Goal: Task Accomplishment & Management: Complete application form

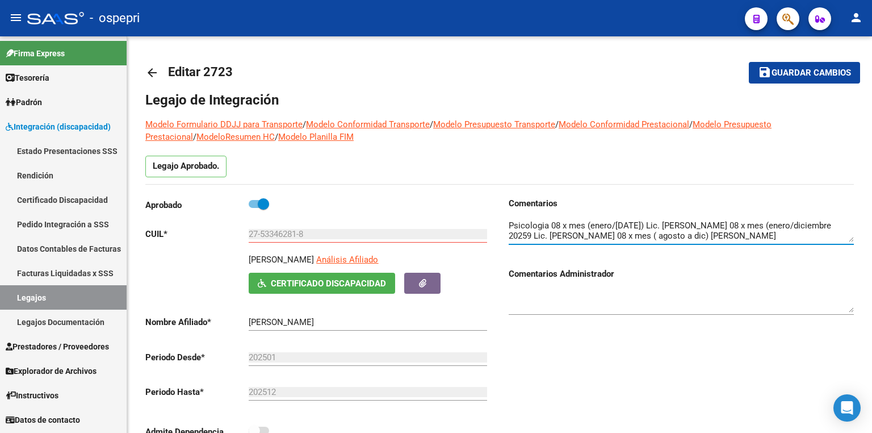
scroll to position [10, 0]
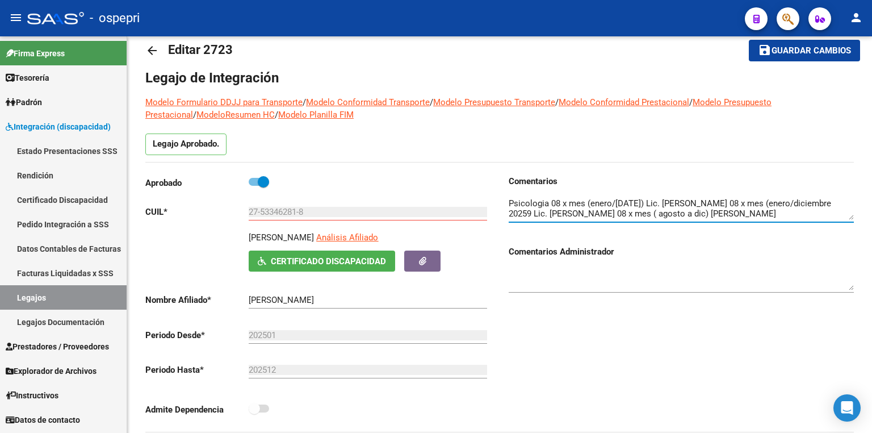
click at [41, 298] on link "Legajos" at bounding box center [63, 297] width 127 height 24
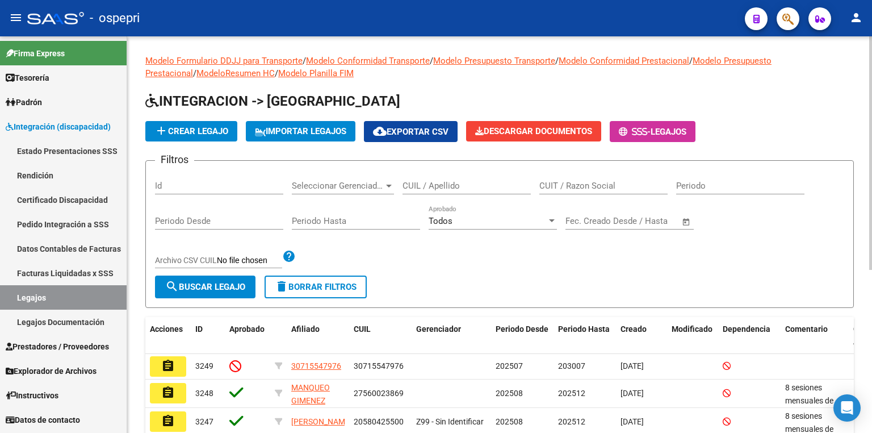
click at [442, 183] on input "CUIL / Apellido" at bounding box center [467, 186] width 128 height 10
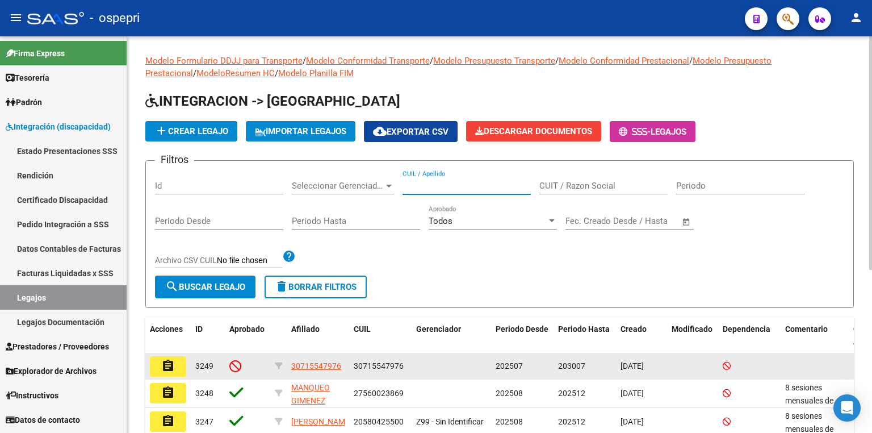
click at [167, 367] on mat-icon "assignment" at bounding box center [168, 366] width 14 height 14
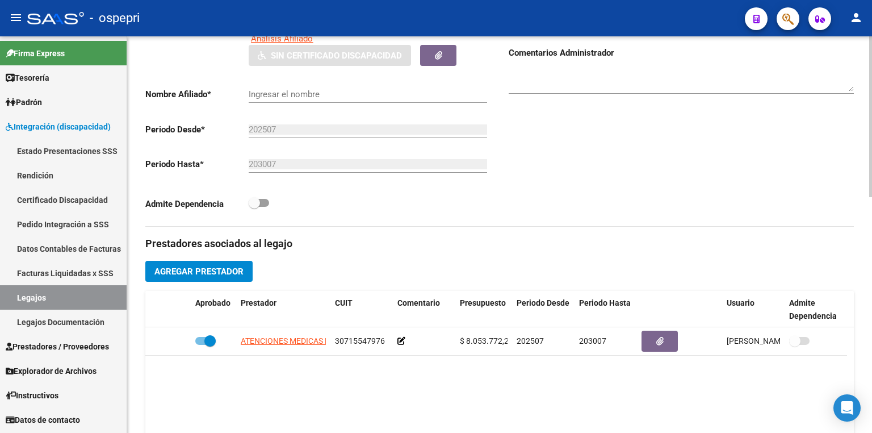
scroll to position [227, 0]
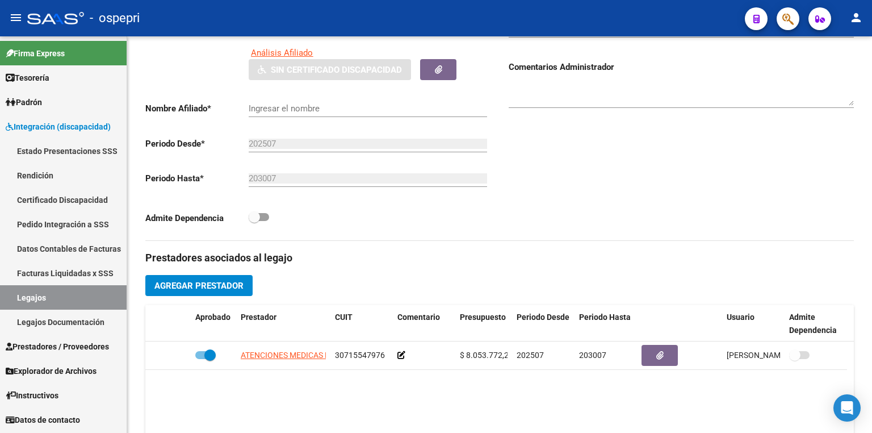
click at [61, 295] on link "Legajos" at bounding box center [63, 297] width 127 height 24
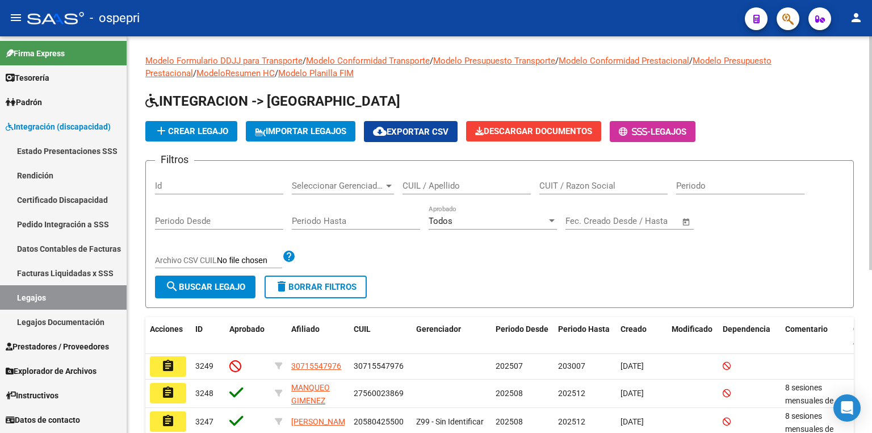
click at [442, 189] on input "CUIL / Apellido" at bounding box center [467, 186] width 128 height 10
click at [534, 265] on div "Filtros Id Seleccionar Gerenciador Seleccionar Gerenciador CUIL / Apellido CUIT…" at bounding box center [499, 223] width 689 height 106
click at [447, 186] on input "CUIL / Apellido" at bounding box center [467, 186] width 128 height 10
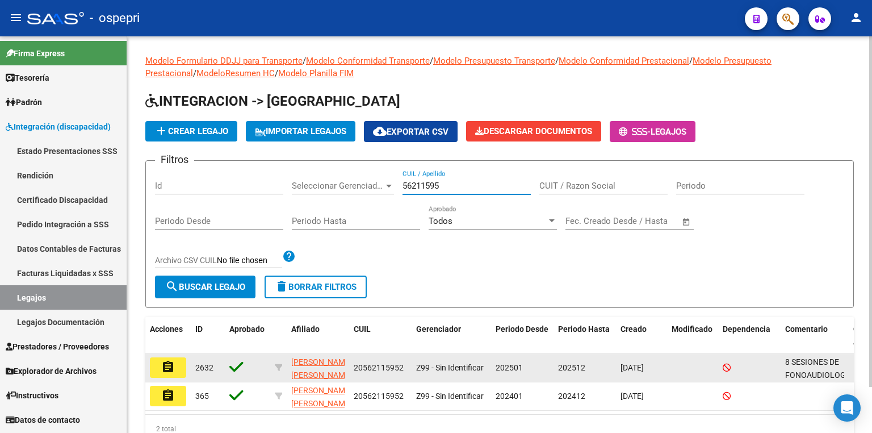
type input "56211595"
click at [173, 366] on mat-icon "assignment" at bounding box center [168, 367] width 14 height 14
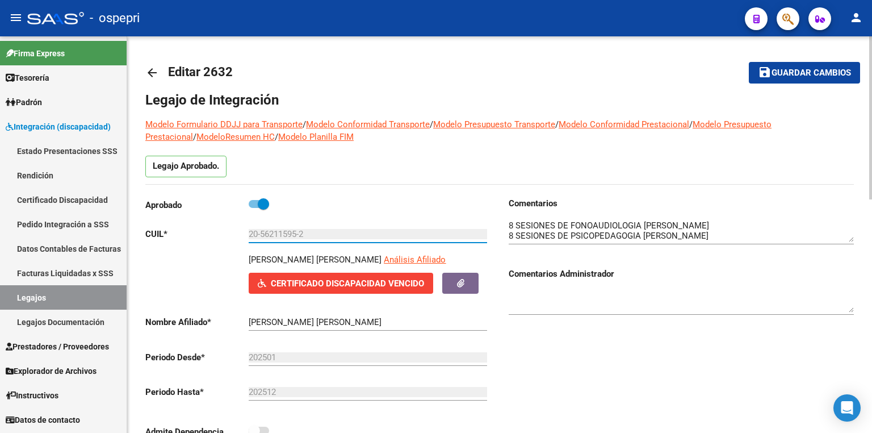
drag, startPoint x: 298, startPoint y: 233, endPoint x: 262, endPoint y: 232, distance: 35.8
click at [262, 232] on input "20-56211595-2" at bounding box center [368, 234] width 239 height 10
drag, startPoint x: 323, startPoint y: 229, endPoint x: 208, endPoint y: 243, distance: 115.5
click at [208, 243] on div "Aprobado CUIL * 20-56211595-2 Ingresar CUIL [PERSON_NAME] [PERSON_NAME] Análisi…" at bounding box center [317, 321] width 345 height 248
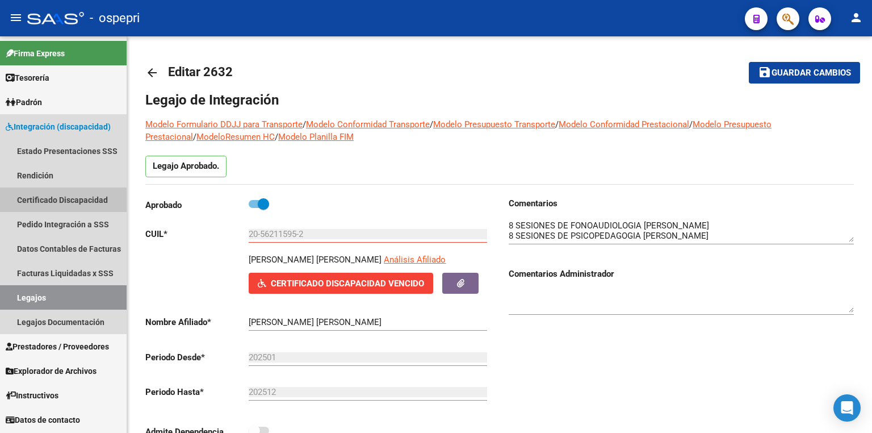
click at [82, 193] on link "Certificado Discapacidad" at bounding box center [63, 199] width 127 height 24
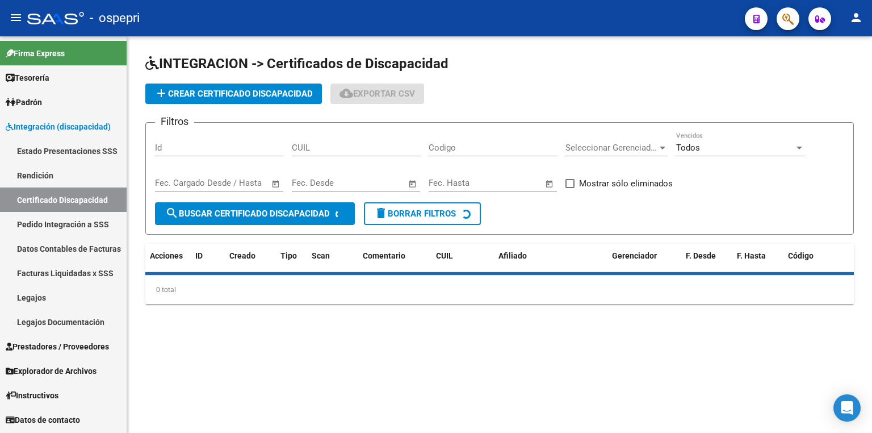
click at [196, 91] on span "add Crear Certificado Discapacidad" at bounding box center [233, 94] width 158 height 10
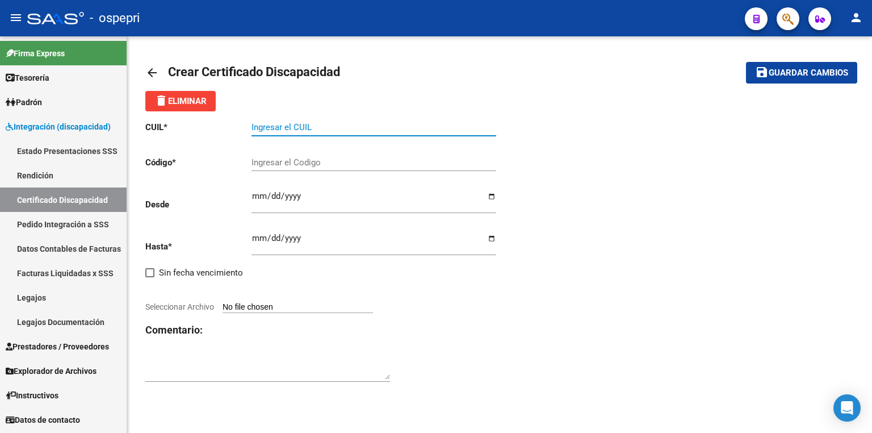
click at [303, 125] on input "Ingresar el CUIL" at bounding box center [374, 127] width 245 height 10
paste input "20-56211595-2"
type input "20-56211595-2"
click at [300, 154] on div "Ingresar el Codigo" at bounding box center [374, 159] width 245 height 24
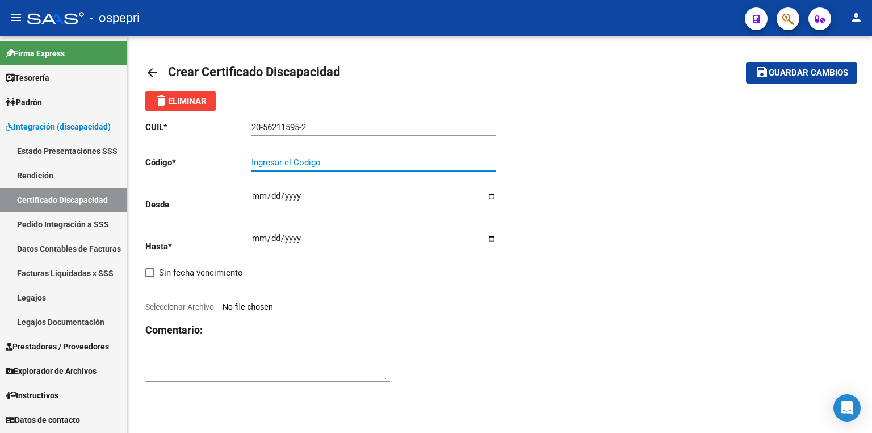
paste input "20-56211595-2"
type input "20-56211595-2"
click at [788, 231] on div "CUIL * 20-56211595-2 Ingresar el CUIL Código * 20-56211595-2 Ingresar el Codigo…" at bounding box center [499, 251] width 709 height 281
click at [258, 193] on input "Ingresar fec. Desde" at bounding box center [374, 200] width 245 height 18
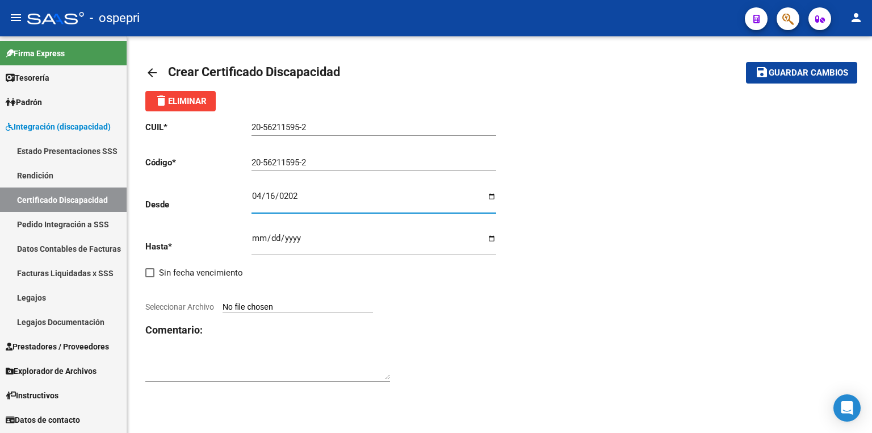
type input "[DATE]"
click at [258, 232] on div "Ingresar fec. Hasta" at bounding box center [374, 240] width 245 height 32
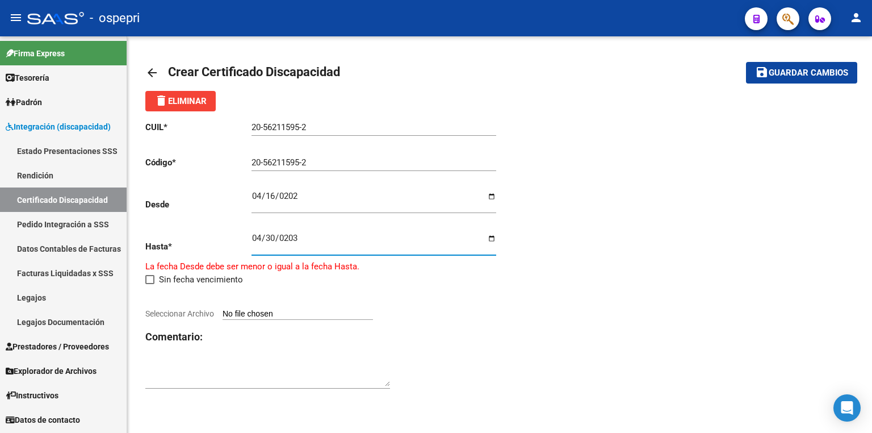
type input "[DATE]"
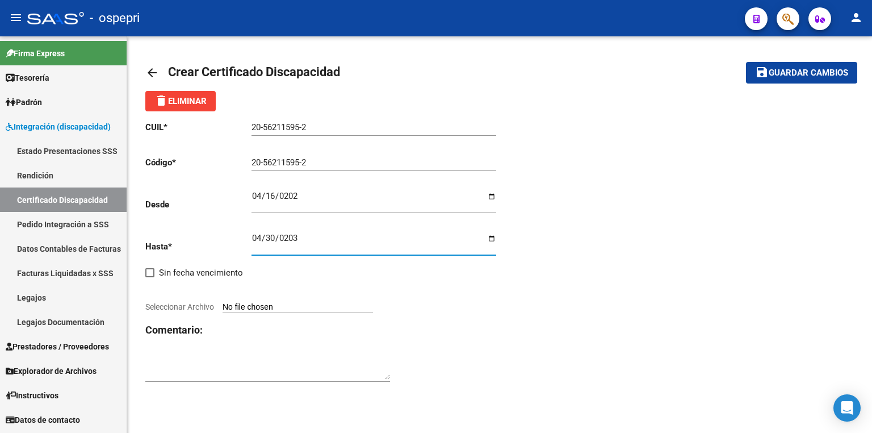
click at [300, 315] on div "CUIL * 20-56211595-2 Ingresar el CUIL Código * 20-56211595-2 Ingresar el Codigo…" at bounding box center [322, 251] width 354 height 281
click at [298, 305] on input "Seleccionar Archivo" at bounding box center [298, 307] width 150 height 11
type input "C:\fakepath\WhatsApp Image [DATE] 10.04.45.jpeg"
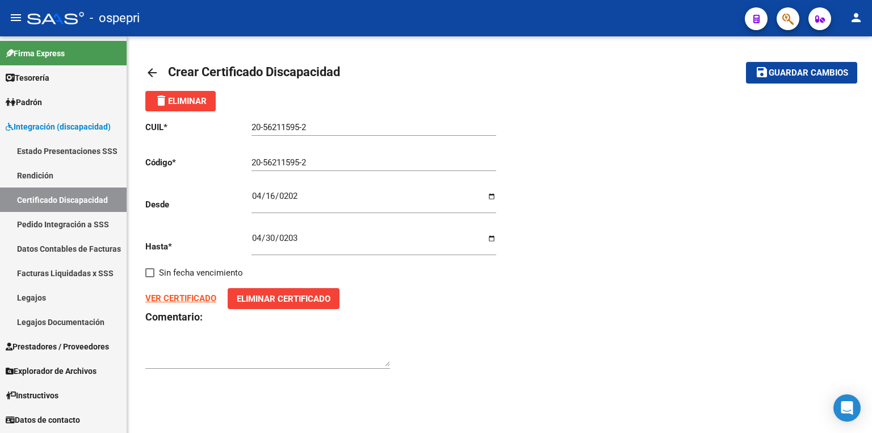
click at [821, 68] on span "Guardar cambios" at bounding box center [809, 73] width 80 height 10
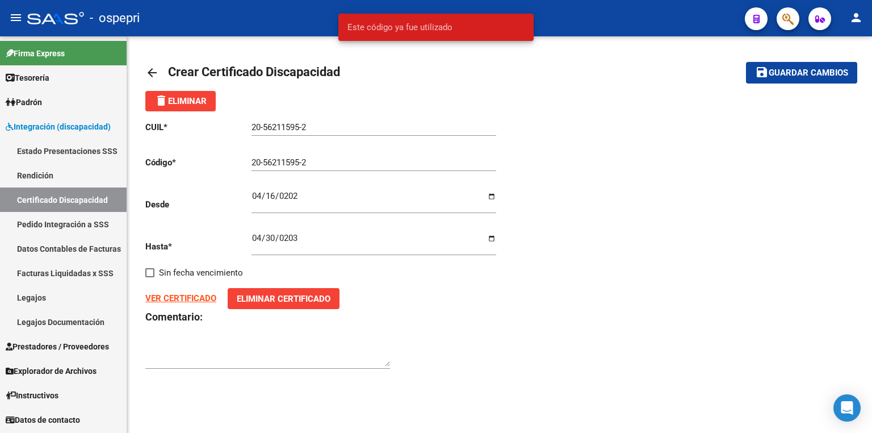
click at [333, 162] on input "20-56211595-2" at bounding box center [374, 162] width 245 height 10
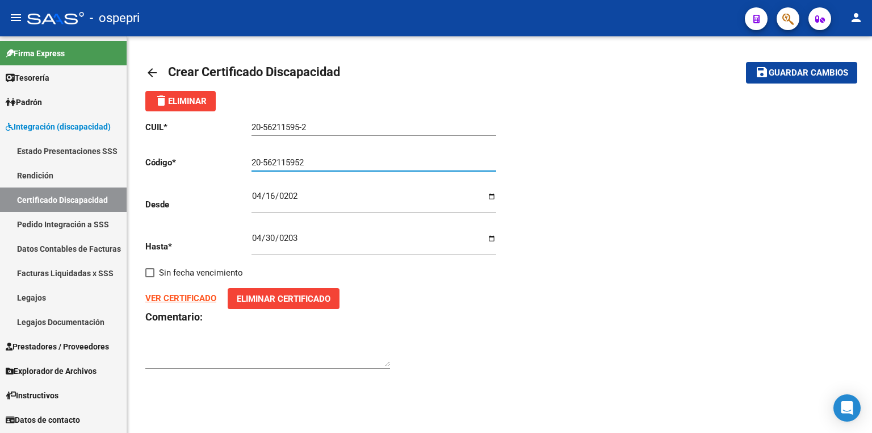
click at [815, 74] on span "Guardar cambios" at bounding box center [809, 73] width 80 height 10
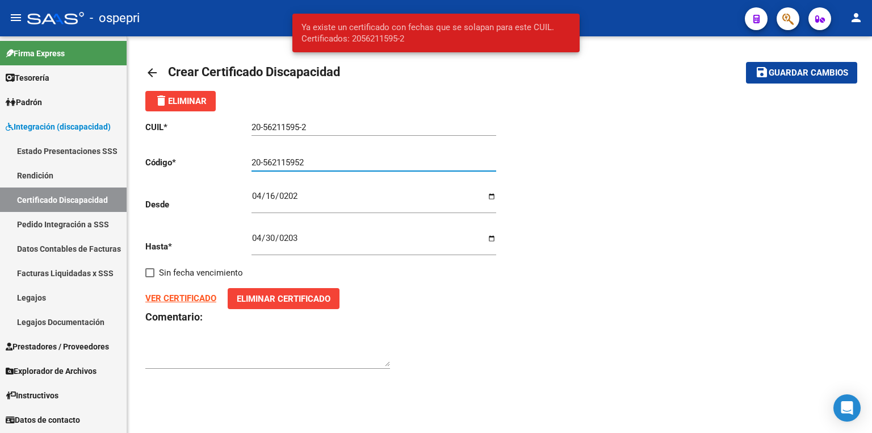
click at [313, 161] on input "20-562115952" at bounding box center [374, 162] width 245 height 10
click at [260, 159] on input "20-562115952" at bounding box center [374, 162] width 245 height 10
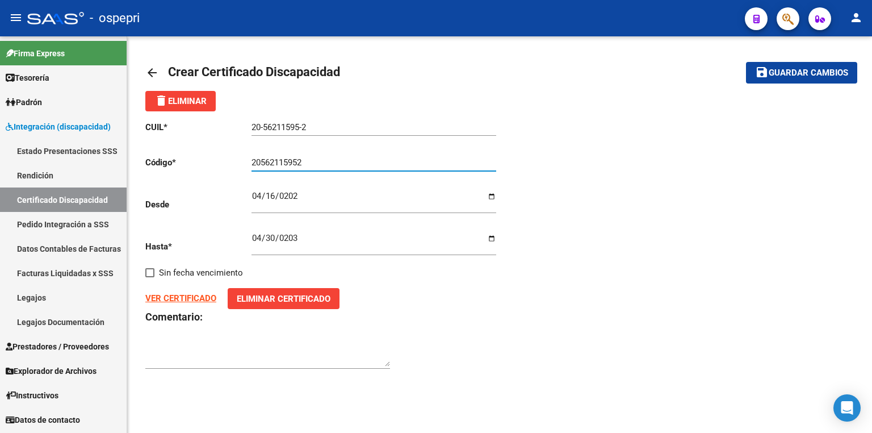
click at [746, 62] on button "save Guardar cambios" at bounding box center [801, 72] width 111 height 21
type input "562115952"
click at [746, 62] on button "save Guardar cambios" at bounding box center [801, 72] width 111 height 21
drag, startPoint x: 306, startPoint y: 164, endPoint x: 144, endPoint y: 157, distance: 162.0
click at [144, 157] on div "arrow_back Crear Certificado Discapacidad save Guardar cambios delete Eliminar …" at bounding box center [499, 221] width 745 height 370
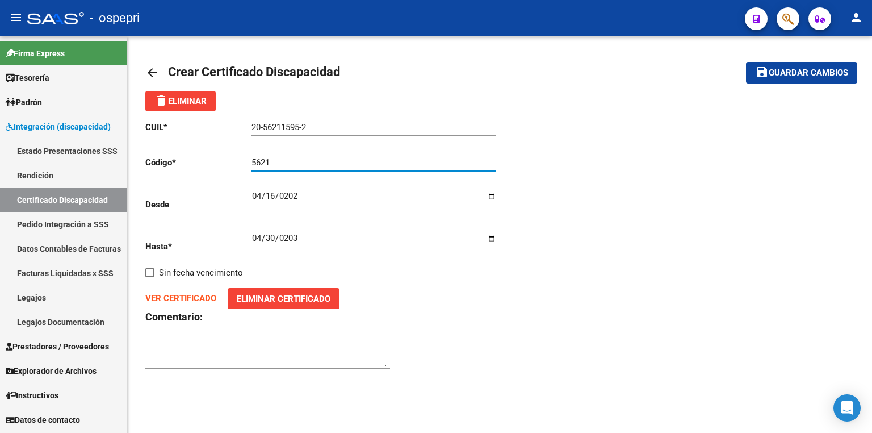
type input "5621"
click at [808, 72] on span "Guardar cambios" at bounding box center [809, 73] width 80 height 10
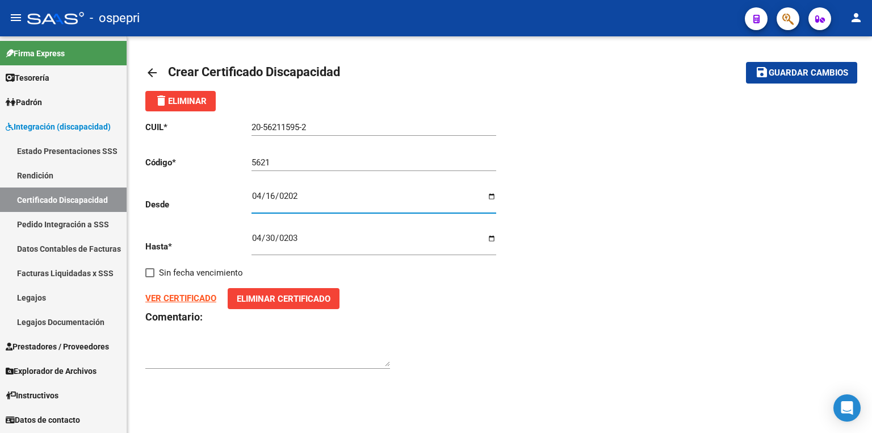
click at [301, 198] on input "[DATE]" at bounding box center [374, 200] width 245 height 18
click at [299, 195] on input "[DATE]" at bounding box center [374, 200] width 245 height 18
drag, startPoint x: 329, startPoint y: 129, endPoint x: 213, endPoint y: 129, distance: 115.8
click at [213, 129] on app-form-text-field "CUIL * 20-56211595-2 Ingresar el CUIL" at bounding box center [320, 127] width 351 height 10
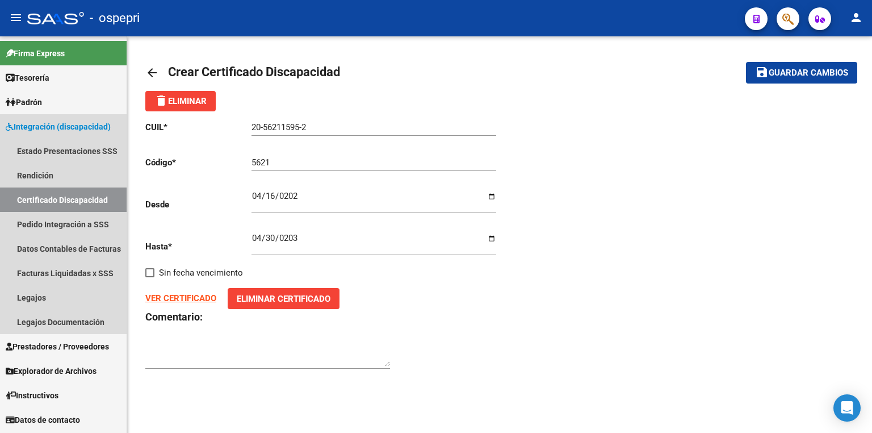
click at [63, 202] on link "Certificado Discapacidad" at bounding box center [63, 199] width 127 height 24
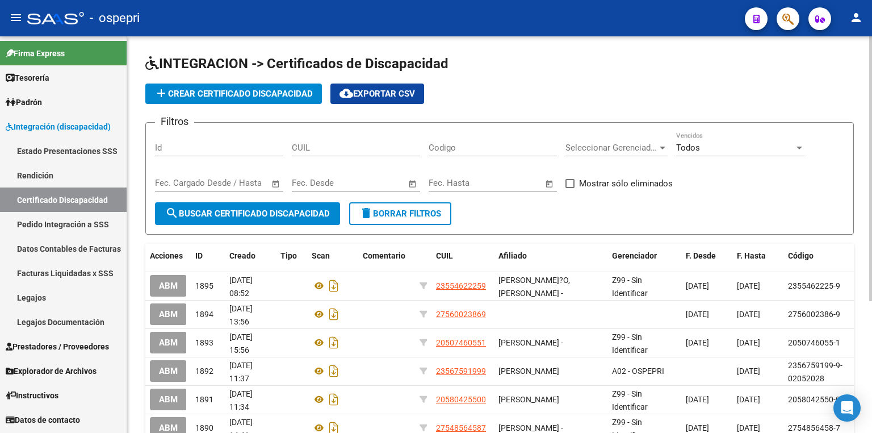
click at [376, 148] on input "CUIL" at bounding box center [356, 148] width 128 height 10
paste input "20-56211595-2"
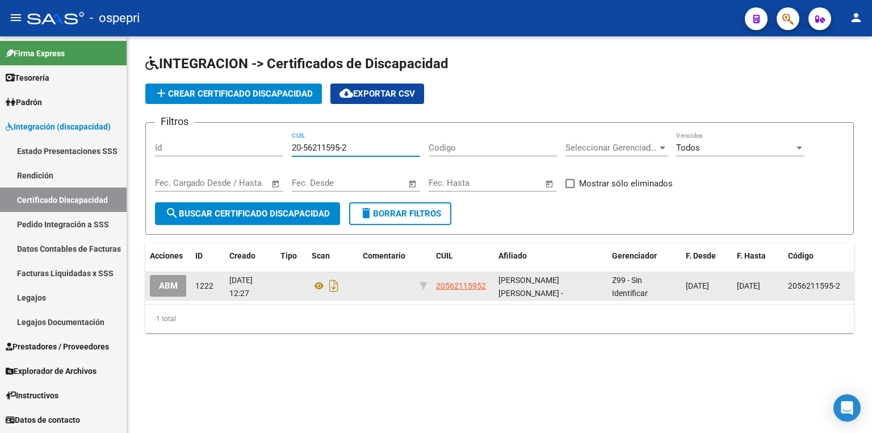
type input "20-56211595-2"
click at [173, 288] on span "ABM" at bounding box center [168, 286] width 19 height 10
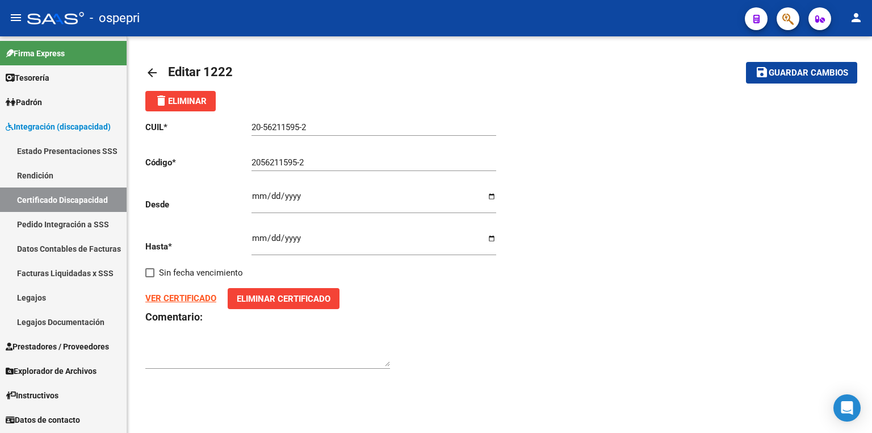
click at [42, 299] on link "Legajos" at bounding box center [63, 297] width 127 height 24
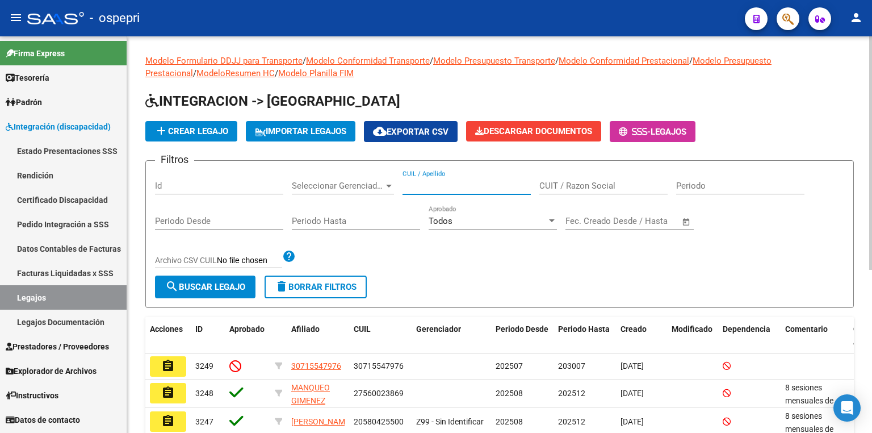
click at [431, 185] on input "CUIL / Apellido" at bounding box center [467, 186] width 128 height 10
paste input "20-56211595-2"
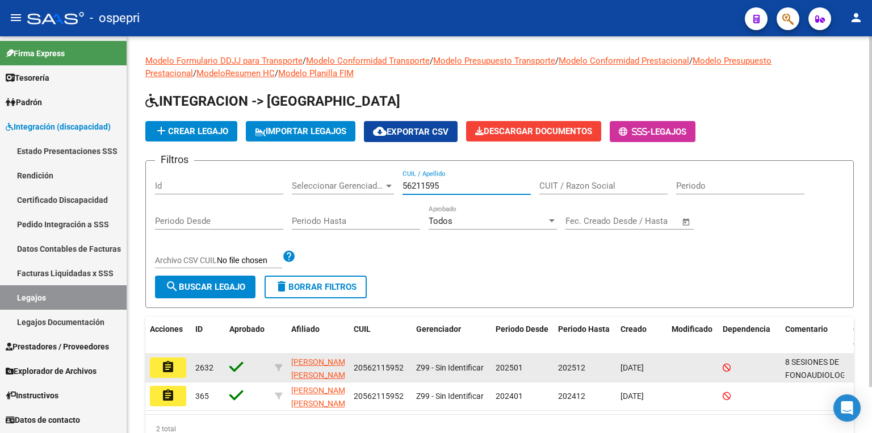
type input "56211595"
click at [175, 366] on button "assignment" at bounding box center [168, 367] width 36 height 20
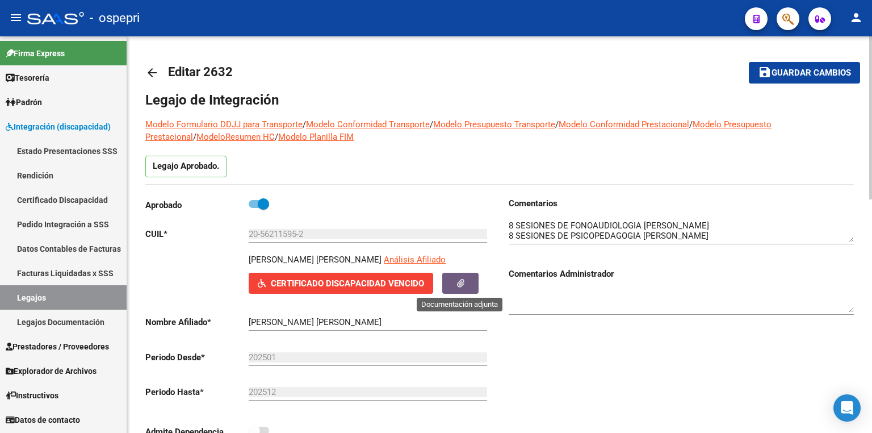
click at [463, 284] on icon "button" at bounding box center [460, 283] width 7 height 9
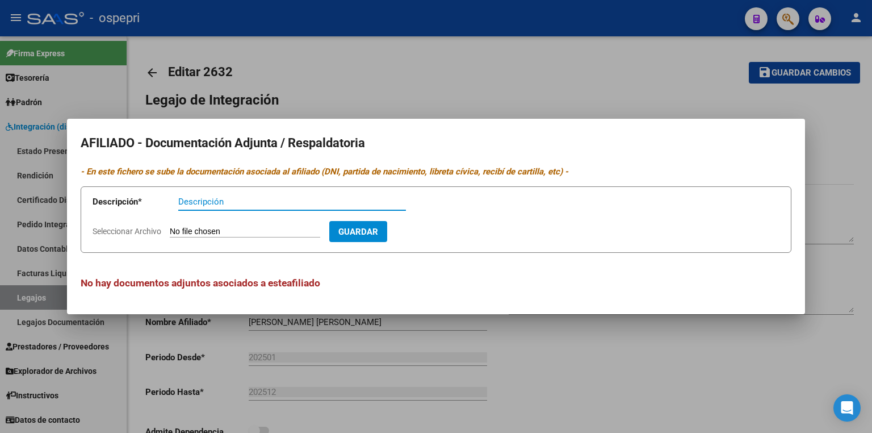
click at [663, 354] on div at bounding box center [436, 216] width 872 height 433
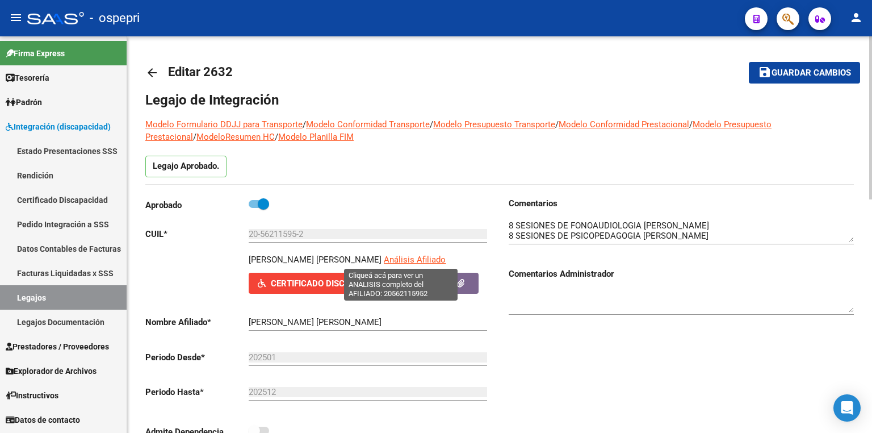
click at [396, 254] on span "Análisis Afiliado" at bounding box center [415, 259] width 62 height 10
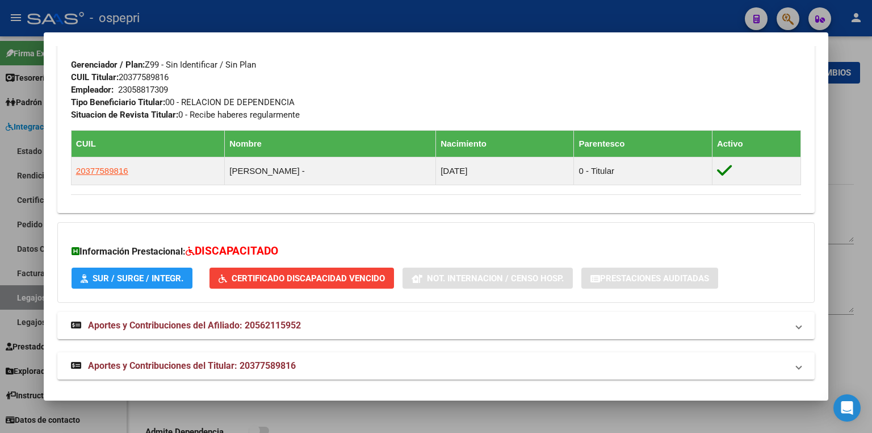
scroll to position [557, 0]
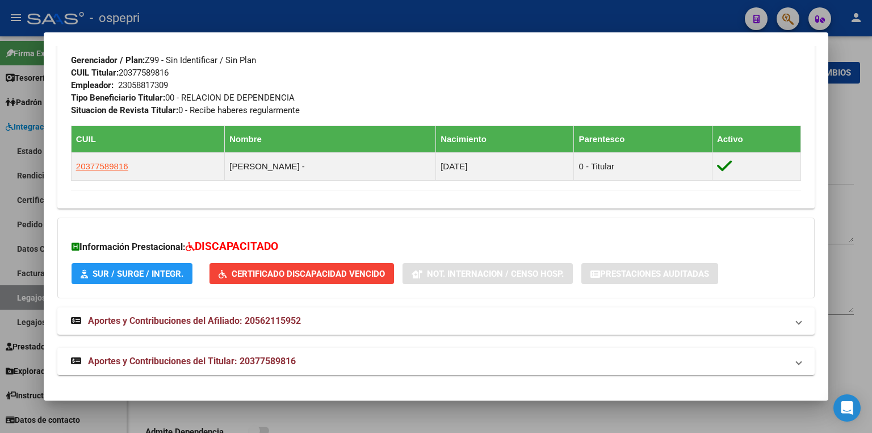
click at [537, 425] on div at bounding box center [436, 216] width 872 height 433
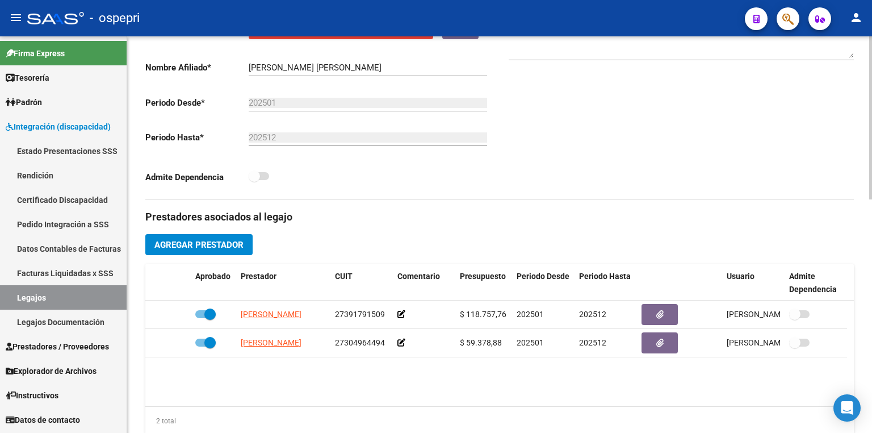
scroll to position [227, 0]
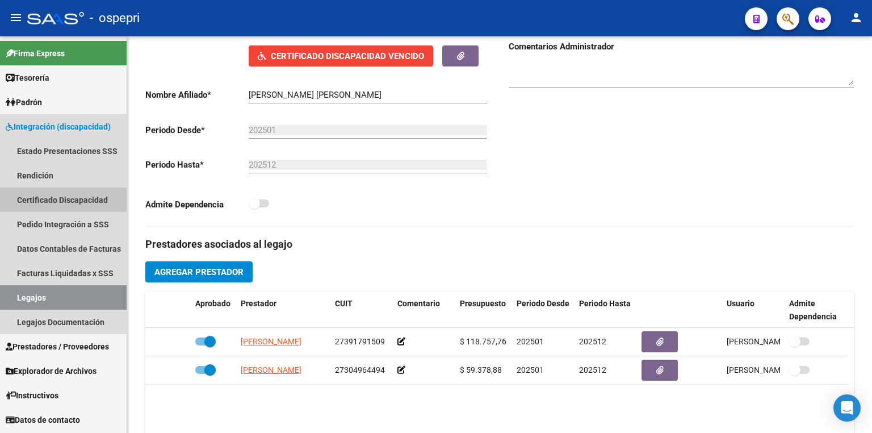
click at [59, 198] on link "Certificado Discapacidad" at bounding box center [63, 199] width 127 height 24
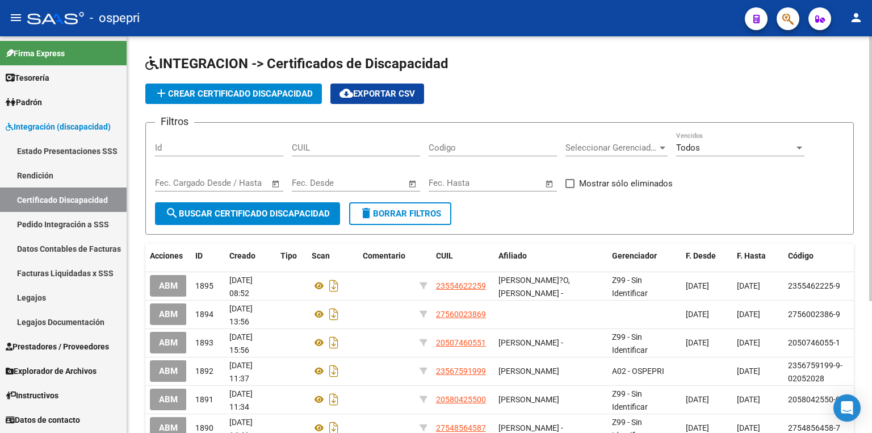
click at [300, 150] on input "CUIL" at bounding box center [356, 148] width 128 height 10
paste input "20-56211595-2"
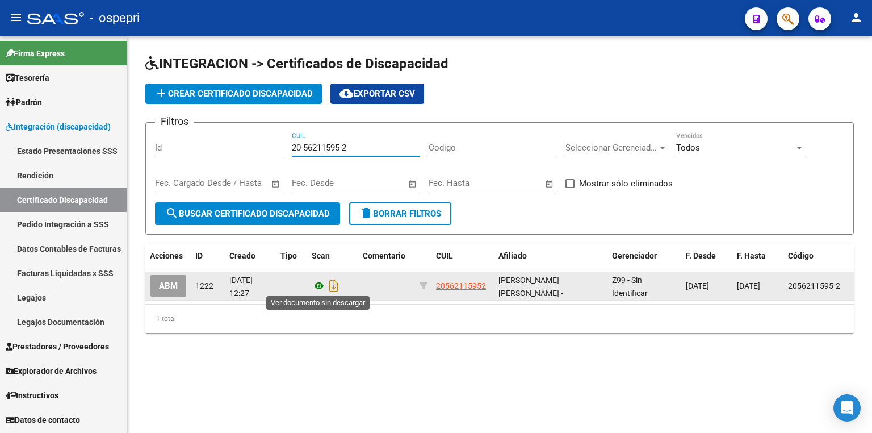
type input "20-56211595-2"
click at [318, 286] on icon at bounding box center [319, 286] width 15 height 14
click at [162, 283] on span "ABM" at bounding box center [168, 286] width 19 height 10
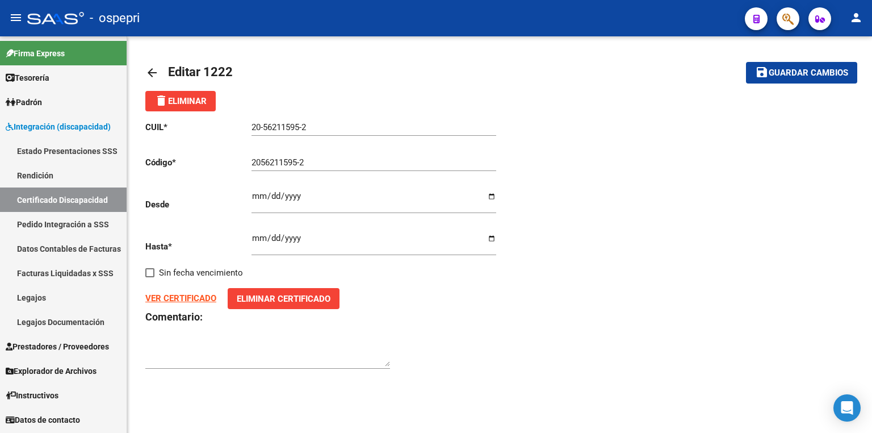
click at [307, 194] on input "[DATE]" at bounding box center [374, 200] width 245 height 18
click at [305, 194] on input "[DATE]" at bounding box center [374, 200] width 245 height 18
click at [305, 241] on input "[DATE]" at bounding box center [374, 242] width 245 height 18
drag, startPoint x: 300, startPoint y: 239, endPoint x: 250, endPoint y: 239, distance: 50.5
click at [250, 239] on div "CUIL * 20-56211595-2 Ingresar el CUIL Código * 2056211595-2 Ingresar el Codigo …" at bounding box center [322, 245] width 354 height 268
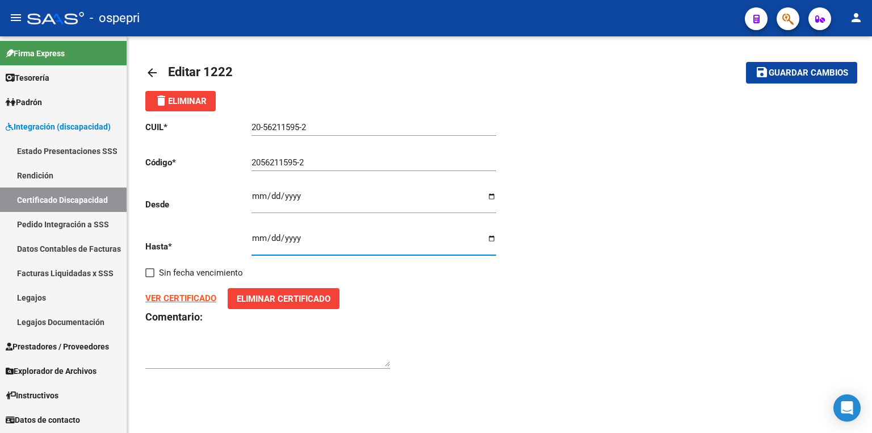
click at [308, 231] on div "[DATE] Ingresar fec. Hasta" at bounding box center [374, 240] width 245 height 32
click at [262, 298] on span "Eliminar Certificado" at bounding box center [284, 299] width 94 height 10
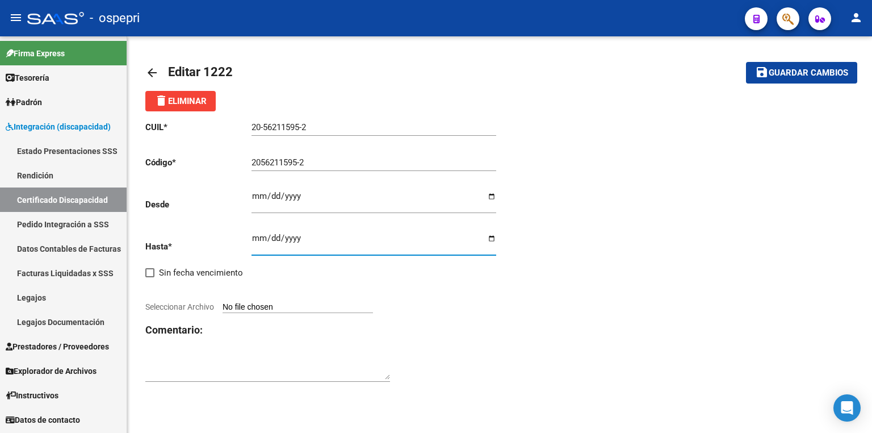
click at [304, 239] on input "[DATE]" at bounding box center [374, 242] width 245 height 18
type input "[DATE]"
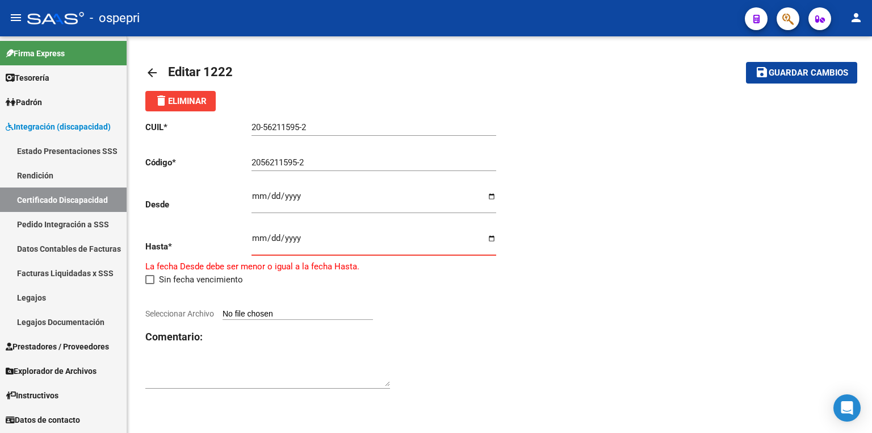
type input "[DATE]"
click at [270, 232] on div "Ingresar fec. Hasta" at bounding box center [374, 240] width 245 height 32
type input "[DATE]"
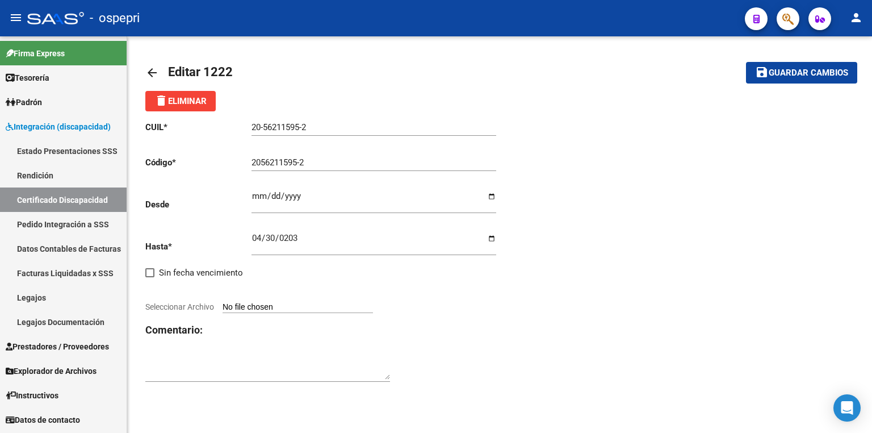
click at [285, 307] on input "Seleccionar Archivo" at bounding box center [298, 307] width 150 height 11
type input "C:\fakepath\WhatsApp Image [DATE] 10.04.45.jpeg"
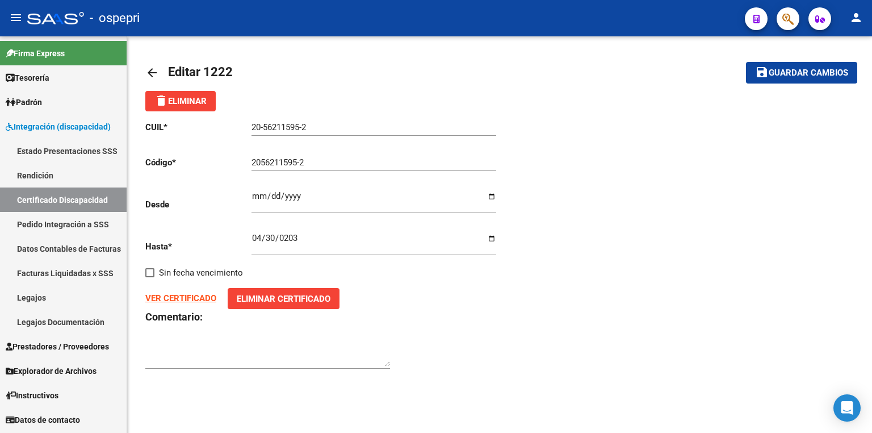
click at [767, 300] on div "CUIL * 20-56211595-2 Ingresar el CUIL Código * 2056211595-2 Ingresar el Codigo …" at bounding box center [499, 245] width 709 height 268
click at [779, 80] on button "save Guardar cambios" at bounding box center [801, 72] width 111 height 21
type input "20562115952"
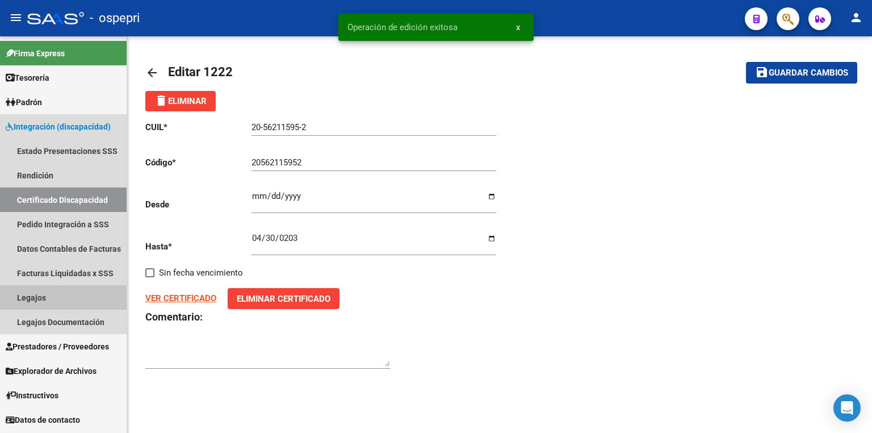
click at [76, 293] on link "Legajos" at bounding box center [63, 297] width 127 height 24
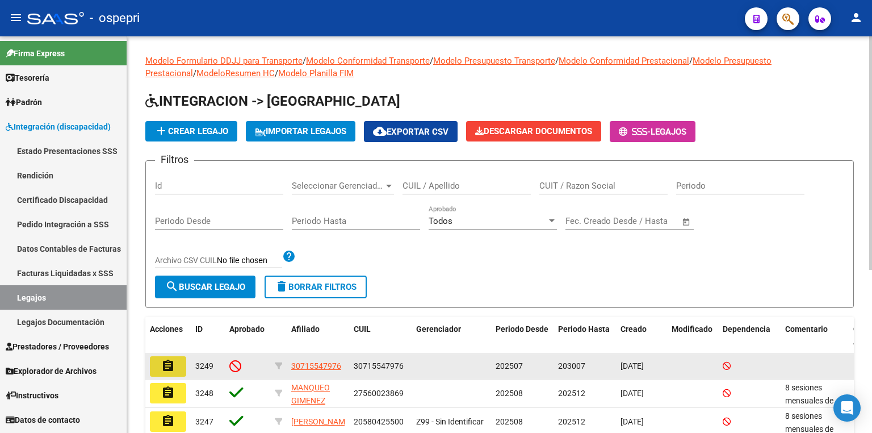
click at [171, 362] on mat-icon "assignment" at bounding box center [168, 366] width 14 height 14
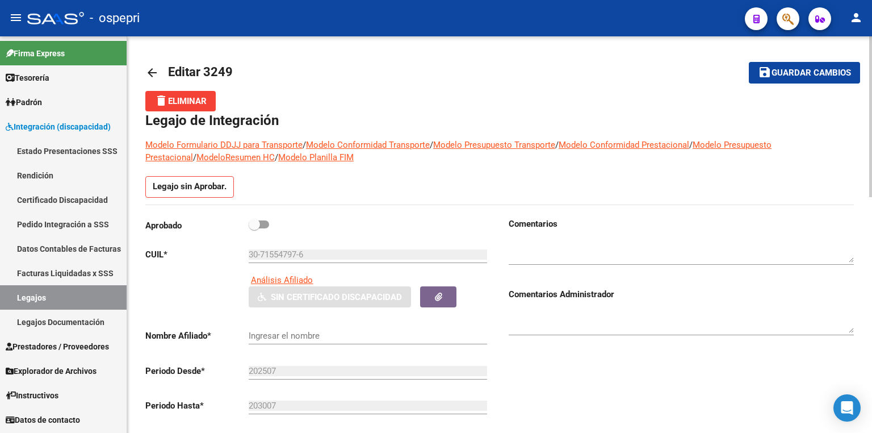
click at [70, 294] on link "Legajos" at bounding box center [63, 297] width 127 height 24
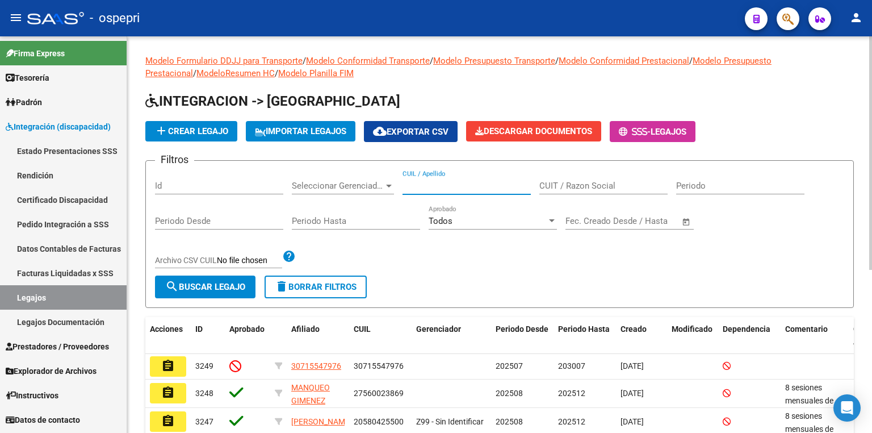
click at [468, 182] on input "CUIL / Apellido" at bounding box center [467, 186] width 128 height 10
paste input "20562115952"
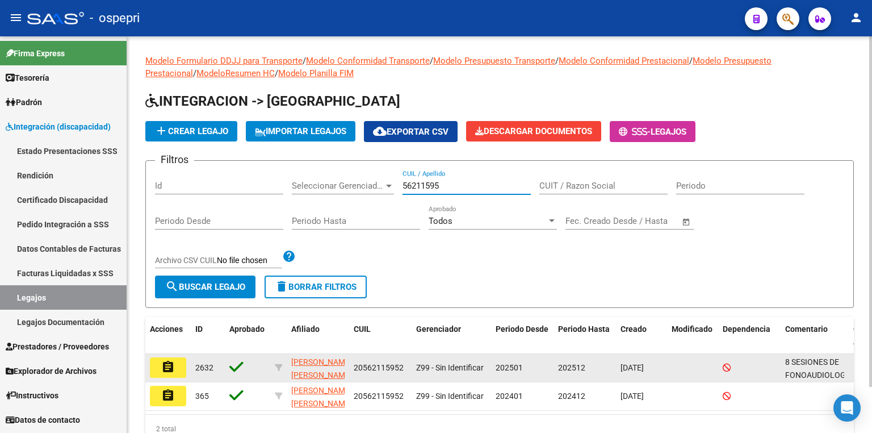
type input "56211595"
click at [170, 370] on mat-icon "assignment" at bounding box center [168, 367] width 14 height 14
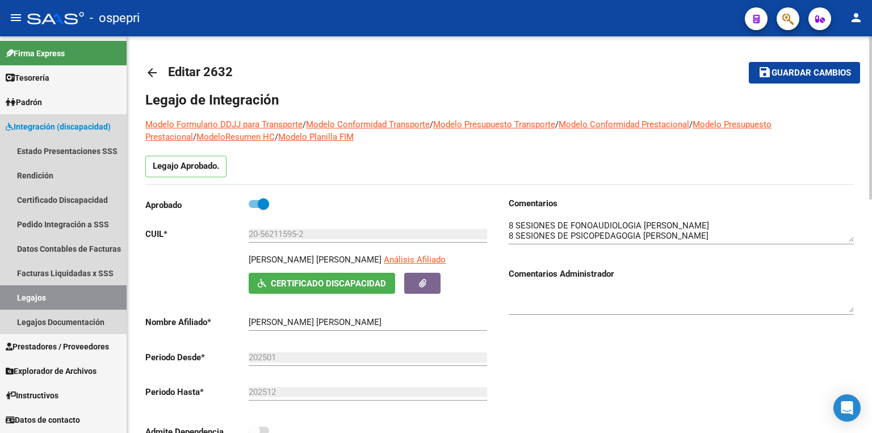
click at [45, 298] on link "Legajos" at bounding box center [63, 297] width 127 height 24
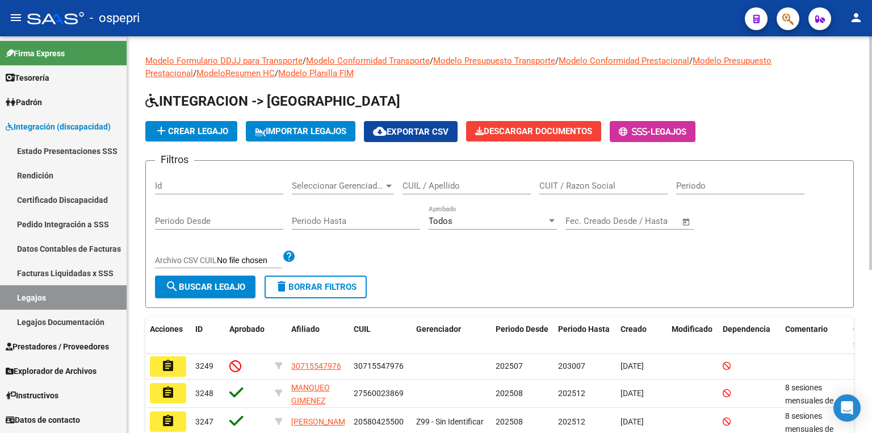
click at [463, 187] on input "CUIL / Apellido" at bounding box center [467, 186] width 128 height 10
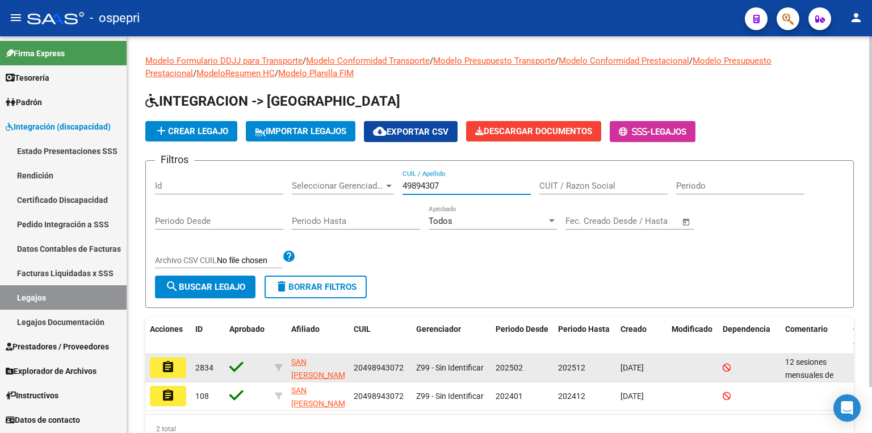
type input "49894307"
click at [172, 364] on mat-icon "assignment" at bounding box center [168, 367] width 14 height 14
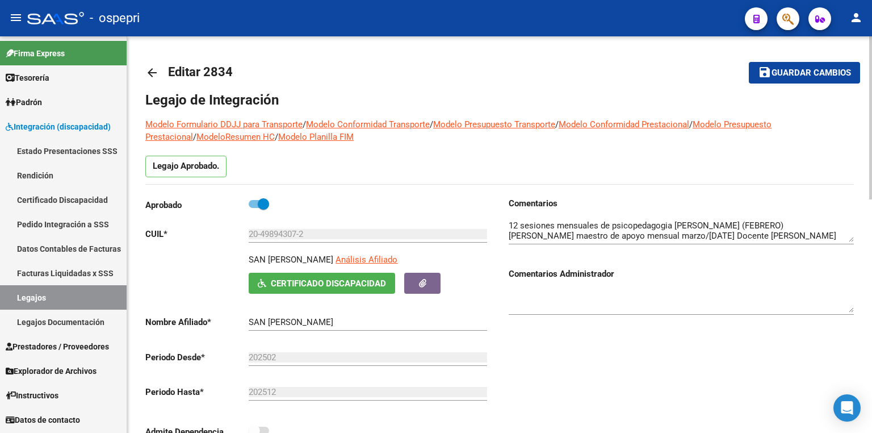
click at [834, 236] on textarea at bounding box center [681, 230] width 345 height 23
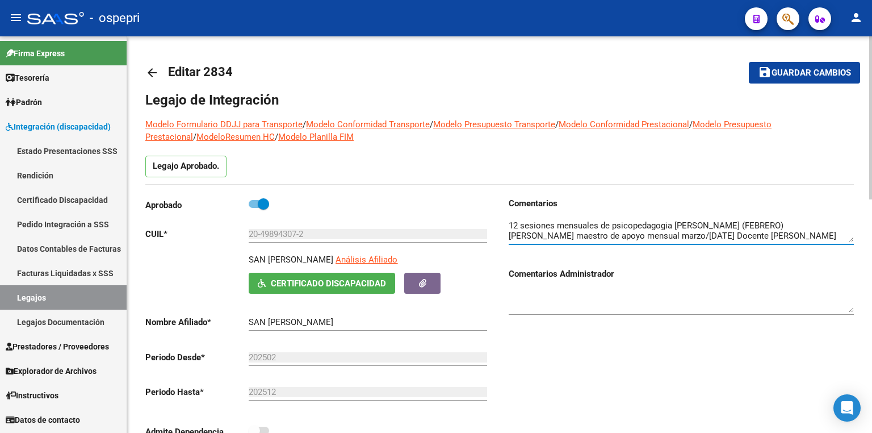
scroll to position [45, 0]
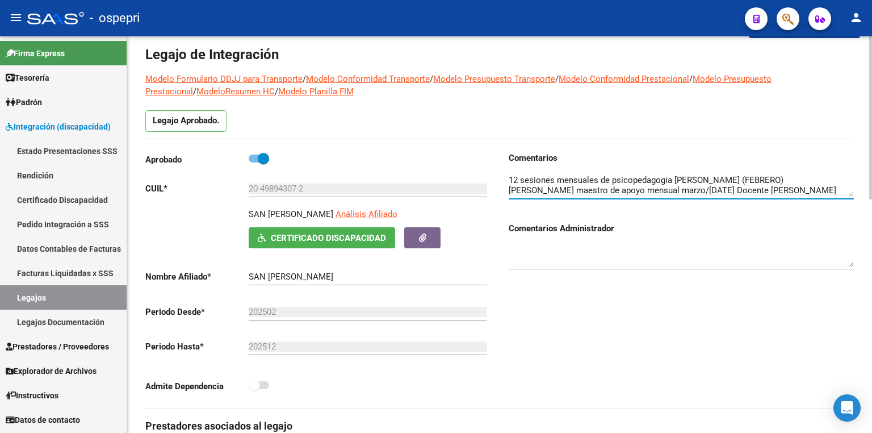
click at [834, 189] on textarea at bounding box center [681, 185] width 345 height 23
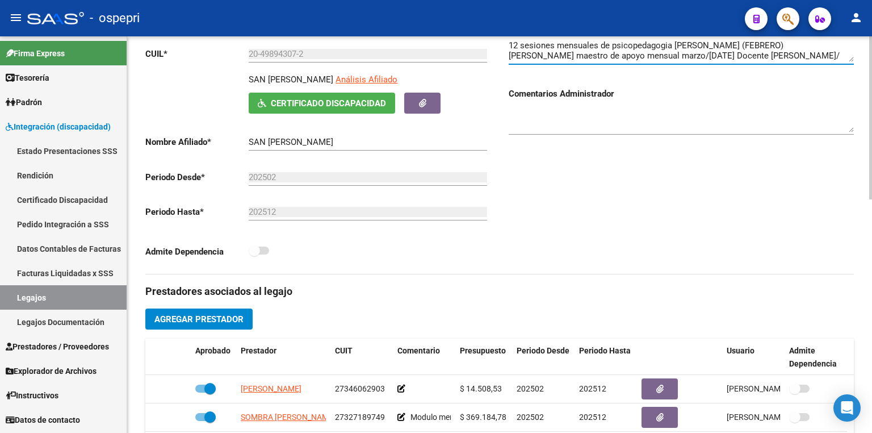
scroll to position [22, 0]
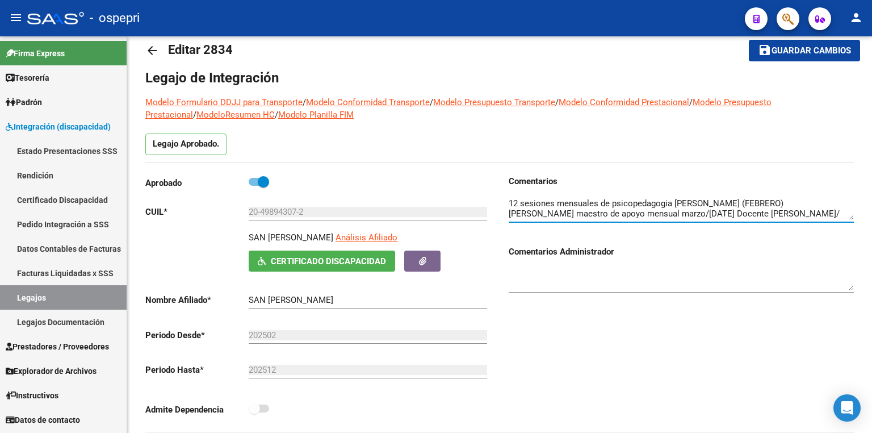
type textarea "12 sesiones mensuales de psicopedagogia [PERSON_NAME] (FEBRERO) [PERSON_NAME] m…"
click at [84, 303] on link "Legajos" at bounding box center [63, 297] width 127 height 24
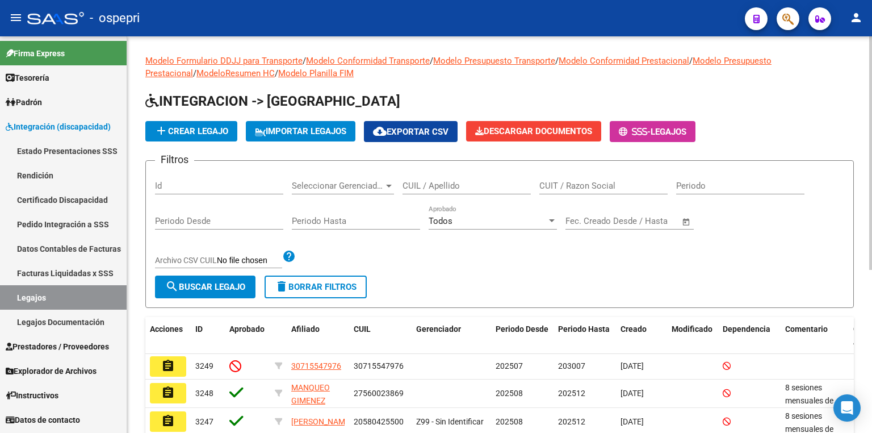
click at [446, 181] on input "CUIL / Apellido" at bounding box center [467, 186] width 128 height 10
paste input "49291009"
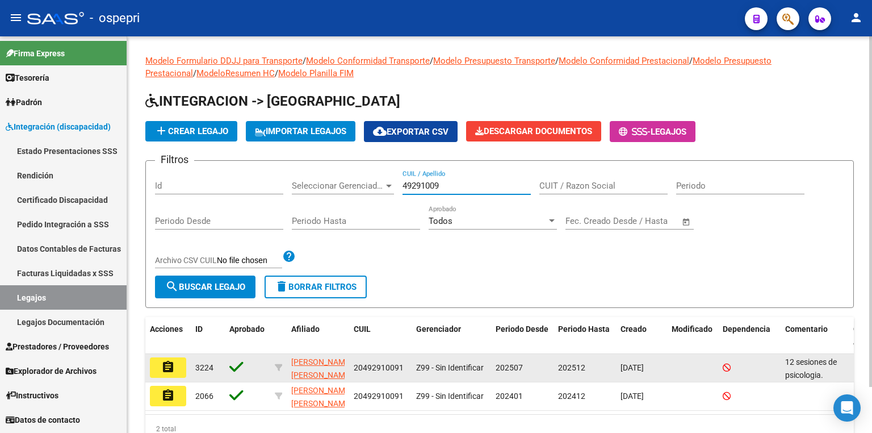
type input "49291009"
click at [176, 370] on button "assignment" at bounding box center [168, 367] width 36 height 20
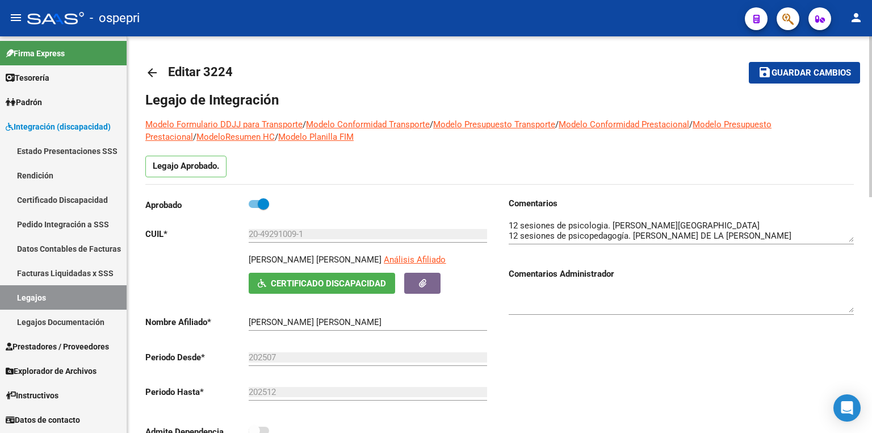
click at [826, 235] on textarea at bounding box center [681, 230] width 345 height 23
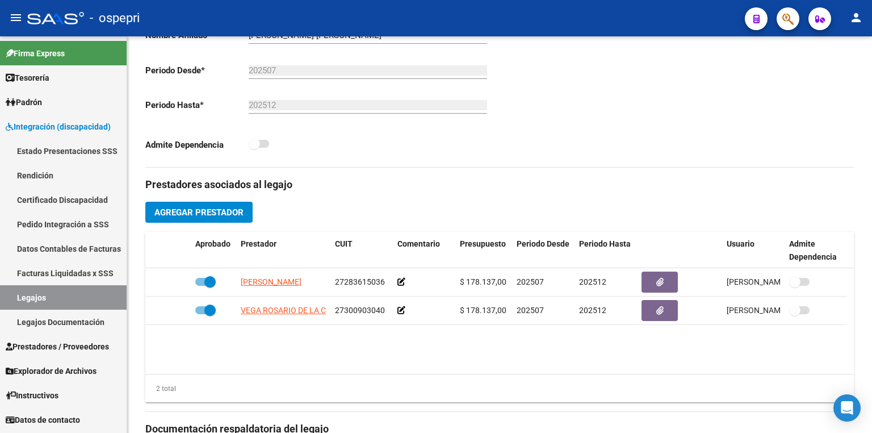
scroll to position [171, 0]
